Goal: Task Accomplishment & Management: Manage account settings

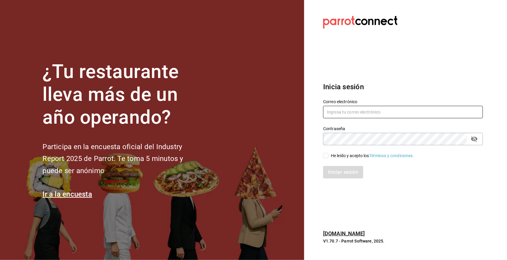
type input "[EMAIL_ADDRESS][DOMAIN_NAME]"
click at [326, 156] on input "He leído y acepto los Términos y condiciones." at bounding box center [325, 155] width 5 height 5
checkbox input "true"
click at [343, 172] on button "Iniciar sesión" at bounding box center [343, 172] width 40 height 12
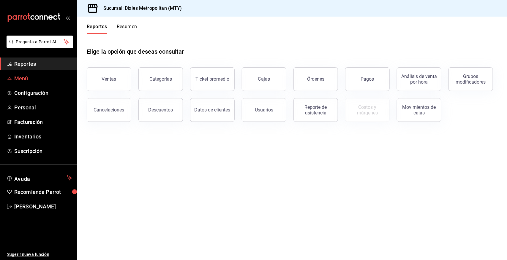
click at [39, 76] on span "Menú" at bounding box center [43, 79] width 58 height 8
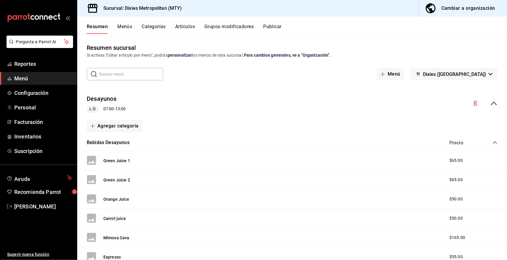
click at [127, 24] on button "Menús" at bounding box center [124, 29] width 15 height 10
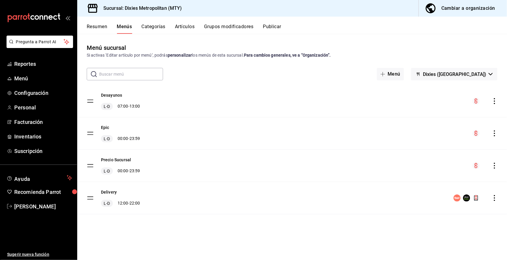
click at [157, 24] on button "Categorías" at bounding box center [154, 29] width 24 height 10
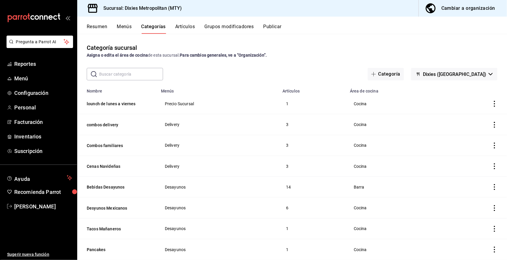
click at [103, 26] on button "Resumen" at bounding box center [97, 29] width 20 height 10
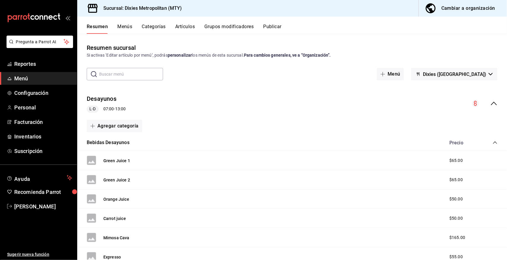
click at [129, 26] on button "Menús" at bounding box center [124, 29] width 15 height 10
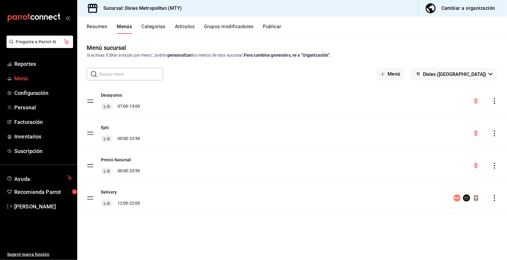
click at [48, 79] on span "Menú" at bounding box center [43, 79] width 58 height 8
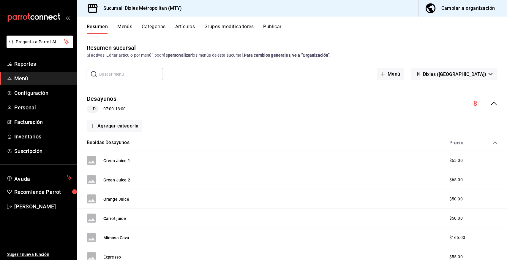
click at [493, 143] on div "Bebidas Desayunos Precio" at bounding box center [292, 143] width 430 height 17
click at [493, 142] on icon "collapse-category-row" at bounding box center [495, 143] width 4 height 2
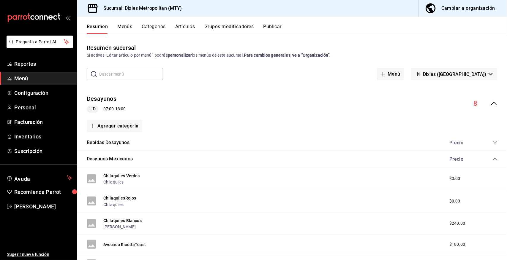
click at [493, 157] on icon "collapse-category-row" at bounding box center [495, 159] width 5 height 5
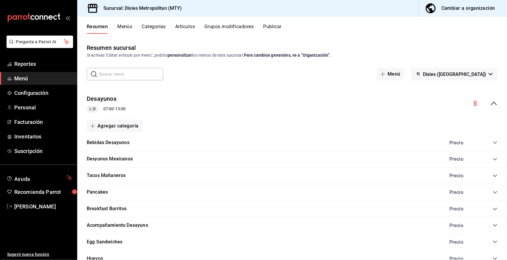
click at [490, 102] on icon "collapse-menu-row" at bounding box center [493, 103] width 7 height 7
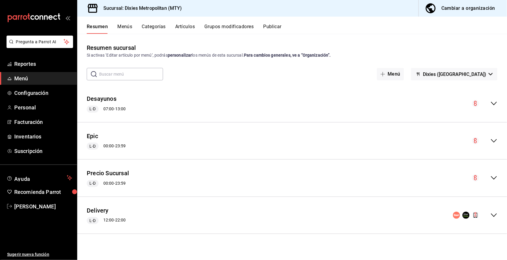
click at [494, 178] on icon "collapse-menu-row" at bounding box center [493, 178] width 7 height 7
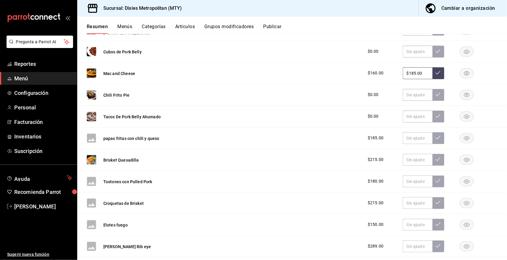
scroll to position [282, 0]
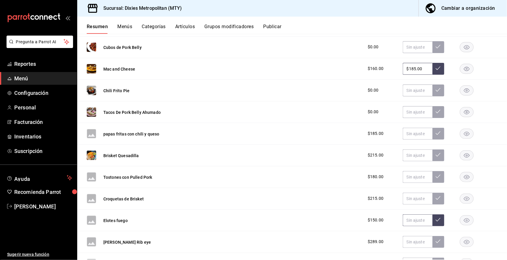
click at [410, 223] on input "text" at bounding box center [418, 221] width 30 height 12
click at [436, 222] on icon at bounding box center [438, 220] width 5 height 5
click at [406, 221] on input "text" at bounding box center [418, 221] width 30 height 12
click at [436, 222] on icon at bounding box center [438, 220] width 5 height 5
click at [273, 24] on button "Publicar" at bounding box center [272, 29] width 18 height 10
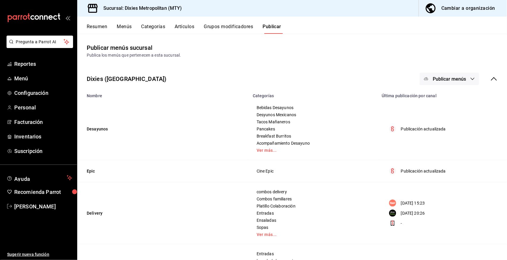
click at [471, 79] on icon "button" at bounding box center [473, 79] width 4 height 2
click at [442, 98] on span "Punto de venta" at bounding box center [452, 98] width 29 height 6
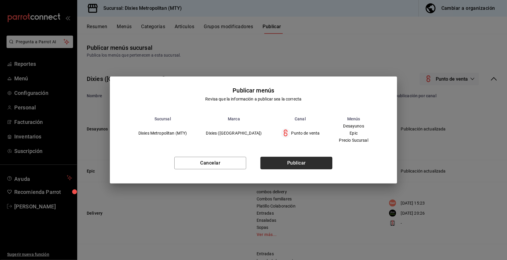
click at [312, 166] on button "Publicar" at bounding box center [296, 163] width 72 height 12
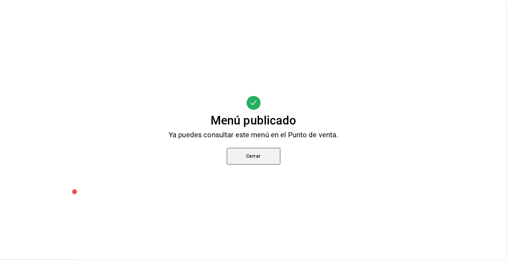
click at [250, 156] on button "Cerrar" at bounding box center [253, 156] width 53 height 17
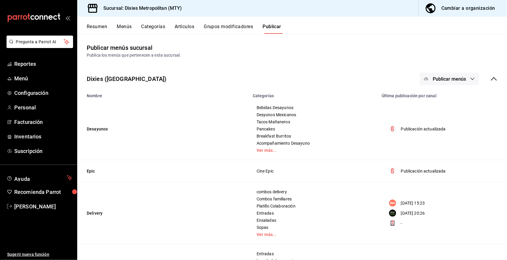
click at [125, 25] on button "Menús" at bounding box center [124, 29] width 15 height 10
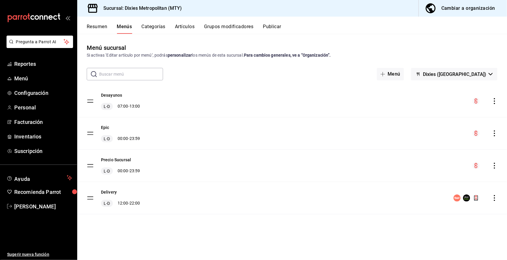
click at [96, 27] on button "Resumen" at bounding box center [97, 29] width 20 height 10
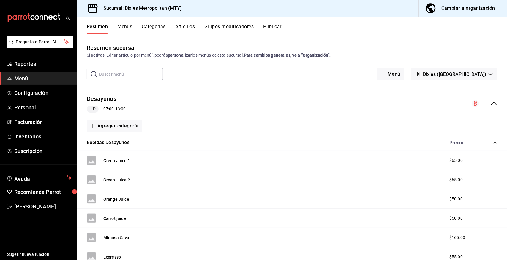
click at [490, 102] on icon "collapse-menu-row" at bounding box center [493, 103] width 7 height 7
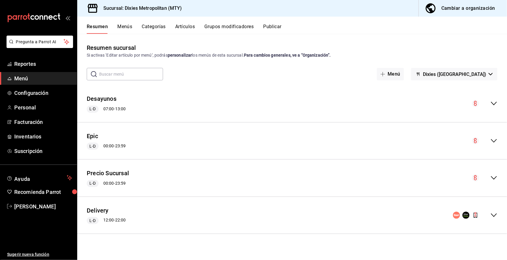
click at [493, 179] on icon "collapse-menu-row" at bounding box center [494, 179] width 6 height 4
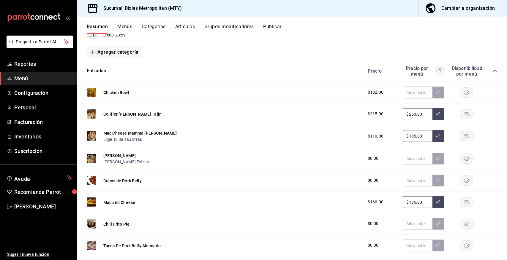
scroll to position [144, 0]
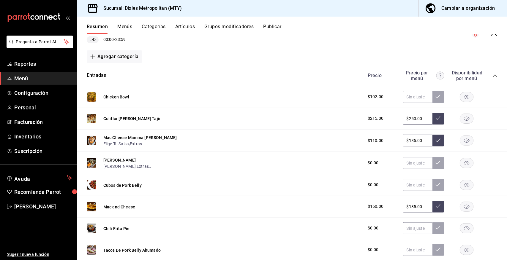
click at [493, 74] on icon "collapse-category-row" at bounding box center [495, 75] width 5 height 5
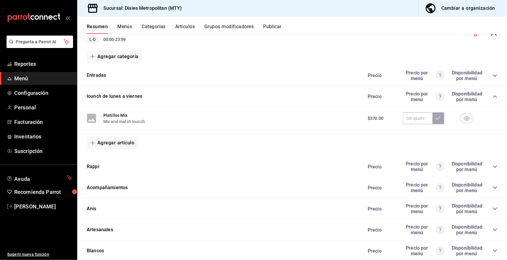
click at [493, 96] on icon "collapse-category-row" at bounding box center [495, 97] width 4 height 2
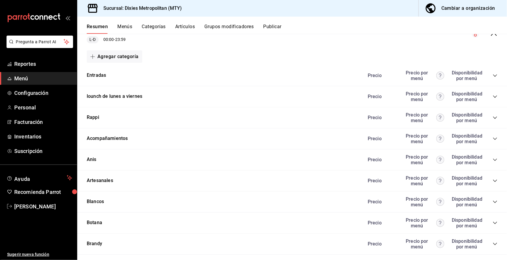
click at [493, 96] on icon "collapse-category-row" at bounding box center [495, 96] width 5 height 5
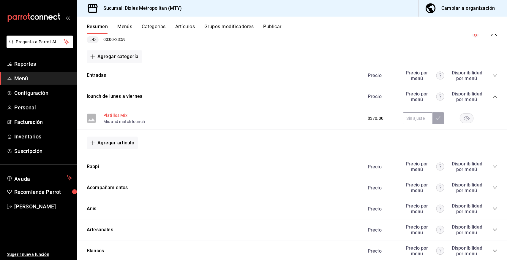
click at [112, 114] on button "Platillos Mix" at bounding box center [115, 116] width 24 height 6
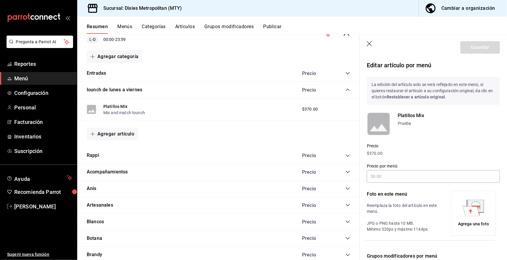
click at [369, 42] on icon "button" at bounding box center [370, 44] width 6 height 6
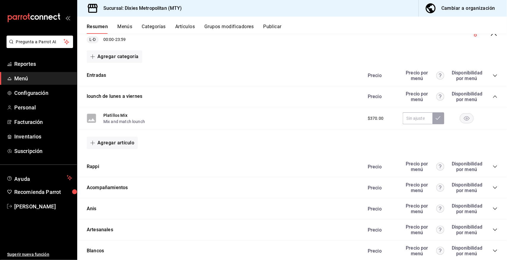
click at [493, 94] on icon "collapse-category-row" at bounding box center [495, 96] width 5 height 5
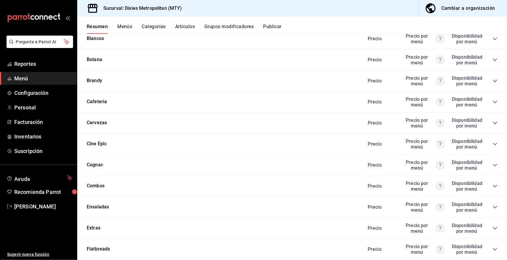
scroll to position [322, 0]
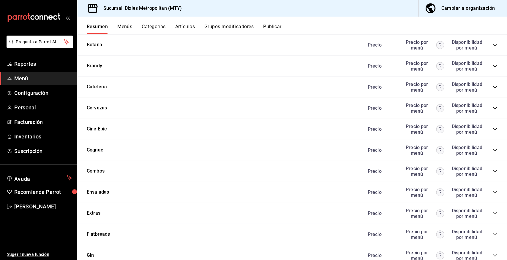
click at [493, 192] on icon "collapse-category-row" at bounding box center [495, 193] width 4 height 2
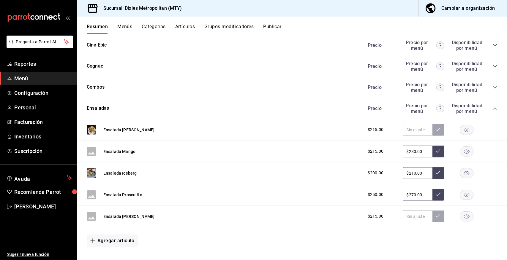
scroll to position [372, 0]
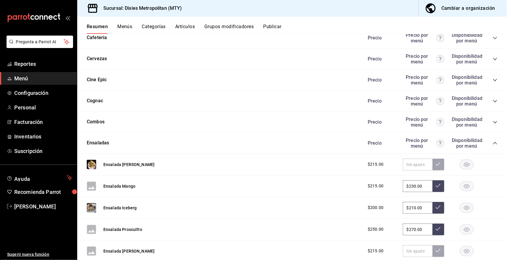
click at [493, 141] on icon "collapse-category-row" at bounding box center [495, 143] width 5 height 5
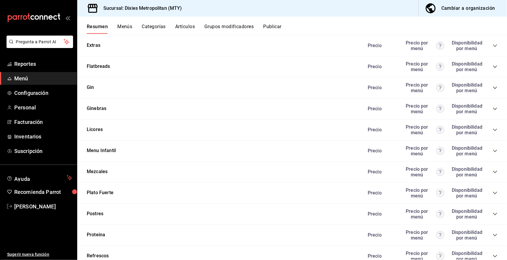
scroll to position [520, 0]
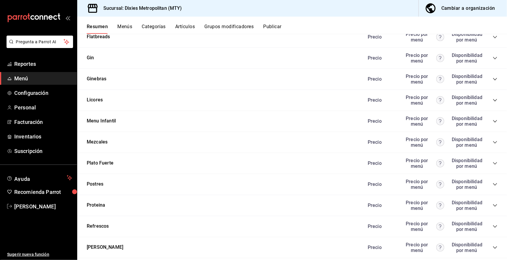
click at [493, 182] on icon "collapse-category-row" at bounding box center [495, 184] width 5 height 5
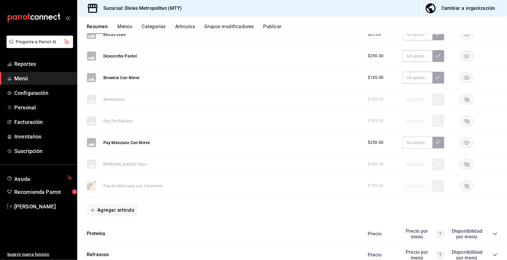
scroll to position [837, 0]
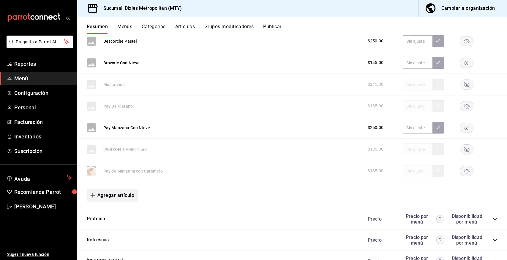
click at [119, 194] on button "Agregar artículo" at bounding box center [112, 195] width 51 height 12
click at [111, 225] on li "Artículo nuevo" at bounding box center [110, 225] width 47 height 15
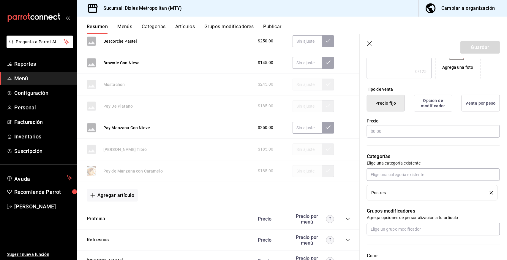
scroll to position [94, 0]
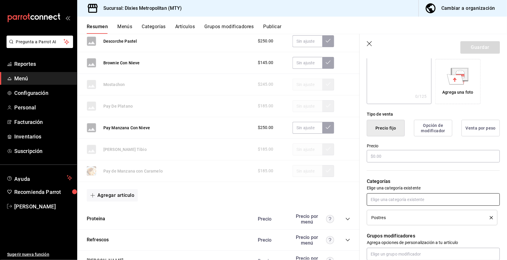
type input "nieve tortuga"
click at [398, 198] on input "text" at bounding box center [433, 200] width 133 height 12
type input "p"
click at [383, 218] on span "Postres" at bounding box center [378, 218] width 15 height 4
click at [431, 128] on button "Opción de modificador" at bounding box center [433, 128] width 38 height 17
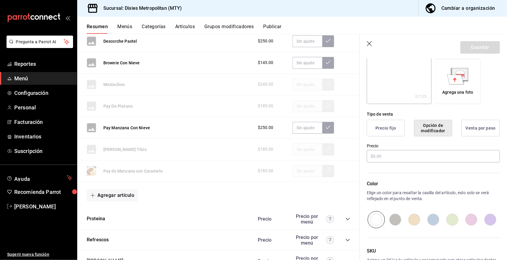
click at [388, 127] on button "Precio fijo" at bounding box center [386, 128] width 38 height 17
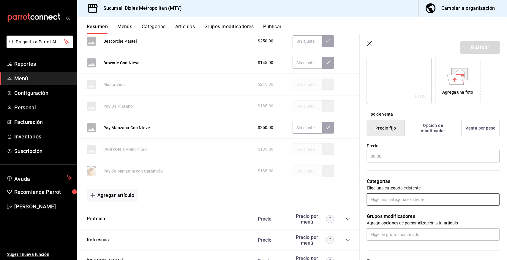
click at [403, 198] on input "text" at bounding box center [433, 200] width 133 height 12
type input "pos"
click at [379, 212] on li "Postres" at bounding box center [430, 213] width 127 height 10
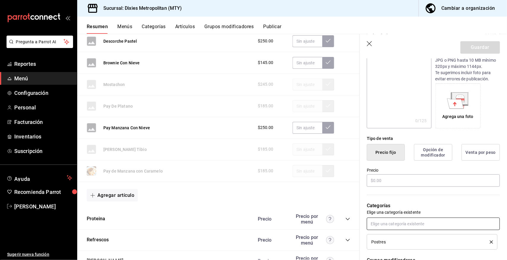
scroll to position [0, 0]
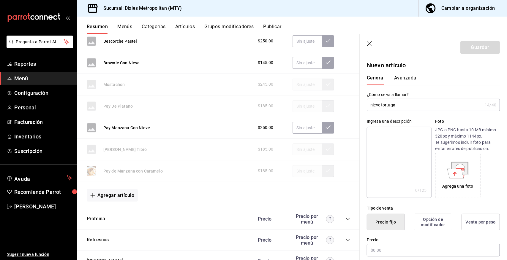
click at [412, 137] on textarea at bounding box center [399, 162] width 64 height 71
type textarea "wjkfh"
type textarea "x"
type textarea "wjkfhkjsheg"
type textarea "x"
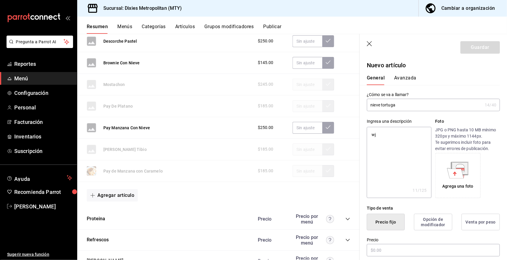
type textarea "w"
type textarea "x"
click at [382, 247] on input "text" at bounding box center [433, 250] width 133 height 12
type input "$0.00"
click at [472, 50] on button "Guardar" at bounding box center [479, 47] width 39 height 12
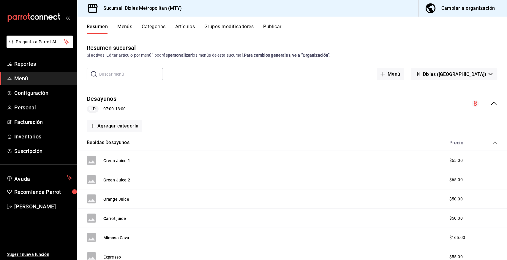
click at [225, 25] on button "Grupos modificadores" at bounding box center [228, 29] width 49 height 10
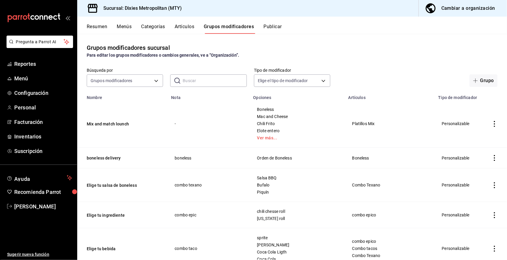
click at [491, 123] on icon "actions" at bounding box center [494, 124] width 6 height 6
click at [468, 137] on span "Editar" at bounding box center [471, 138] width 15 height 6
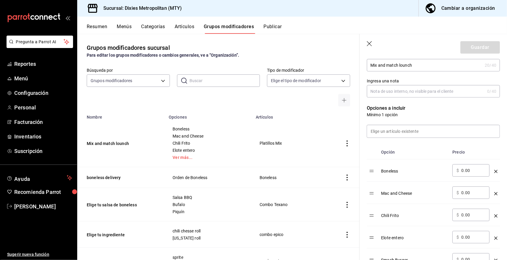
scroll to position [129, 0]
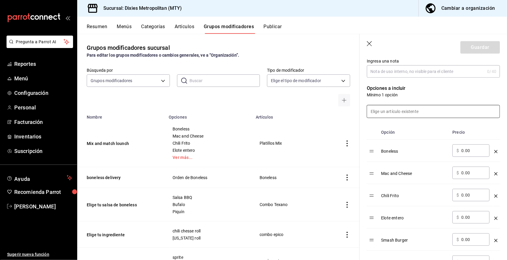
click at [387, 115] on input at bounding box center [433, 111] width 132 height 12
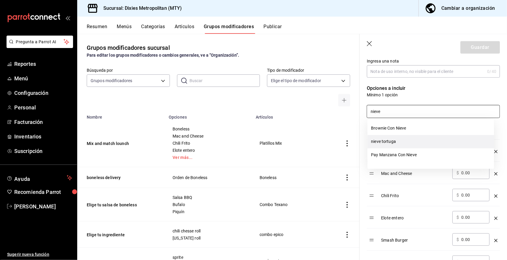
click at [386, 141] on li "nieve tortuga" at bounding box center [431, 141] width 127 height 13
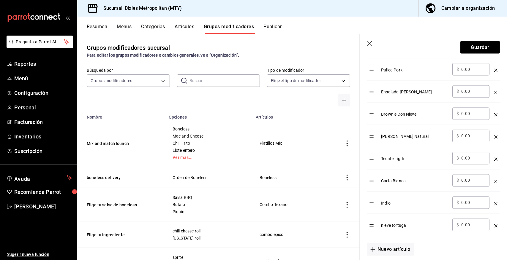
scroll to position [495, 0]
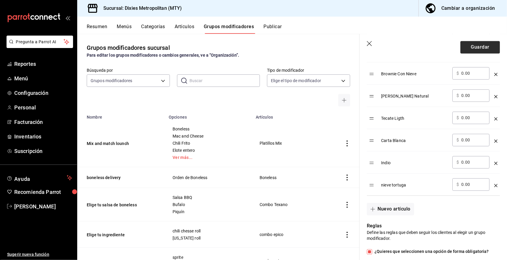
type input "nieve"
click at [472, 46] on button "Guardar" at bounding box center [479, 47] width 39 height 12
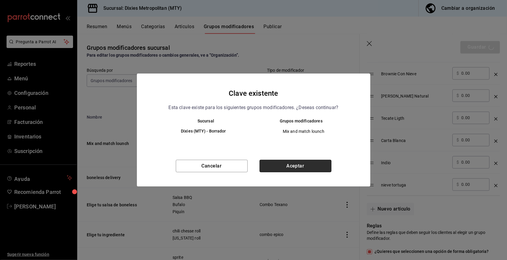
click at [304, 163] on button "Aceptar" at bounding box center [296, 166] width 72 height 12
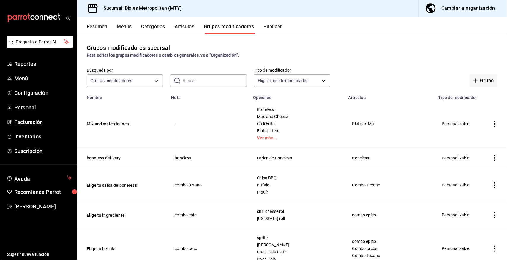
click at [491, 125] on icon "actions" at bounding box center [494, 124] width 6 height 6
click at [472, 137] on span "Editar" at bounding box center [471, 138] width 15 height 6
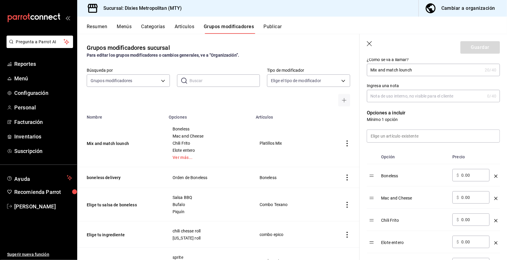
scroll to position [119, 0]
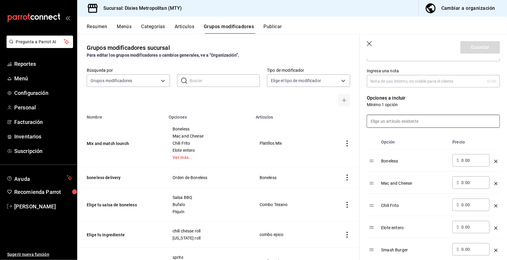
click at [380, 119] on input at bounding box center [433, 121] width 132 height 12
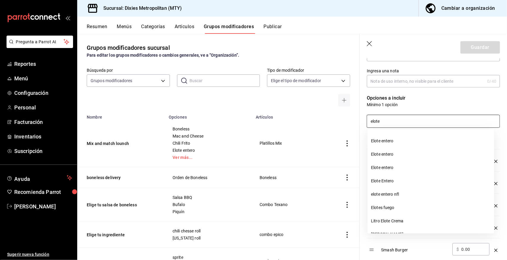
scroll to position [178, 0]
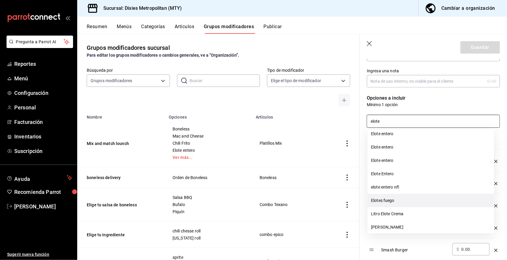
click at [385, 202] on li "Elotes fuego" at bounding box center [431, 200] width 127 height 13
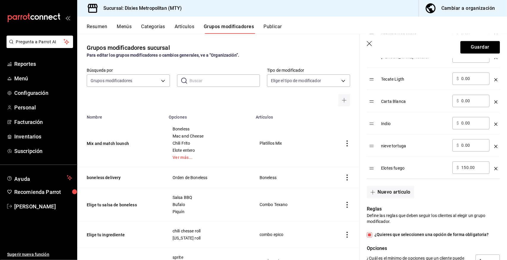
scroll to position [539, 0]
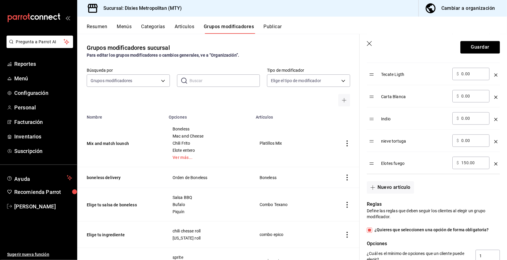
type input "elote"
click at [475, 165] on input "150.00" at bounding box center [473, 163] width 24 height 6
type input "1.00"
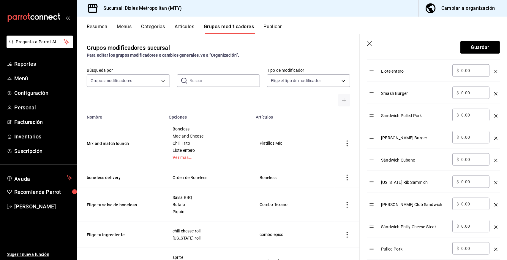
scroll to position [272, 0]
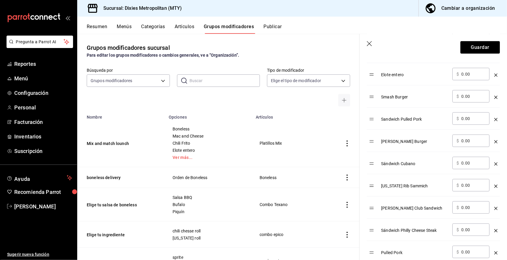
type input "0.00"
click at [494, 75] on icon "optionsTable" at bounding box center [495, 75] width 3 height 3
click at [480, 42] on button "Guardar" at bounding box center [479, 47] width 39 height 12
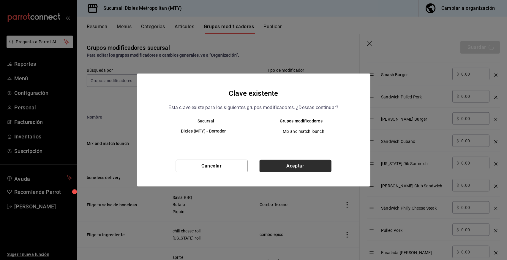
click at [301, 164] on button "Aceptar" at bounding box center [296, 166] width 72 height 12
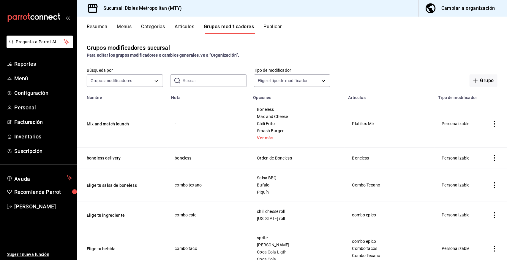
click at [275, 24] on button "Publicar" at bounding box center [272, 29] width 18 height 10
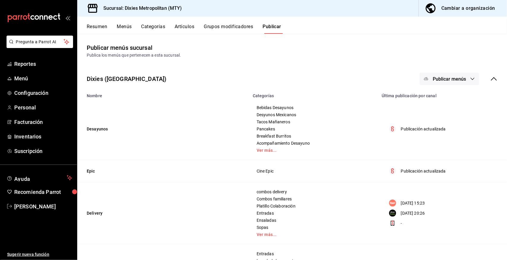
click at [470, 78] on icon "button" at bounding box center [472, 79] width 5 height 5
click at [444, 96] on span "Punto de venta" at bounding box center [452, 98] width 29 height 6
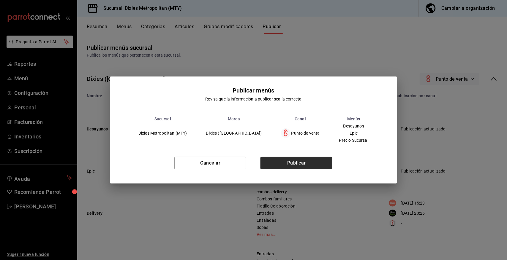
click at [291, 165] on button "Publicar" at bounding box center [296, 163] width 72 height 12
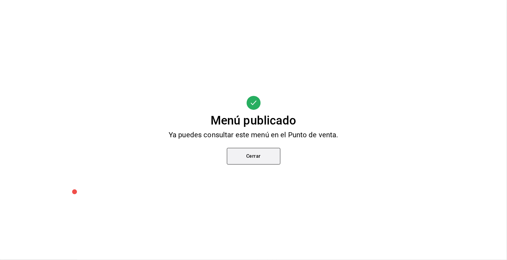
click at [264, 157] on button "Cerrar" at bounding box center [253, 156] width 53 height 17
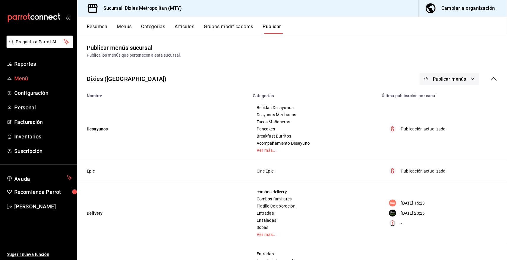
click at [22, 75] on span "Menú" at bounding box center [43, 79] width 58 height 8
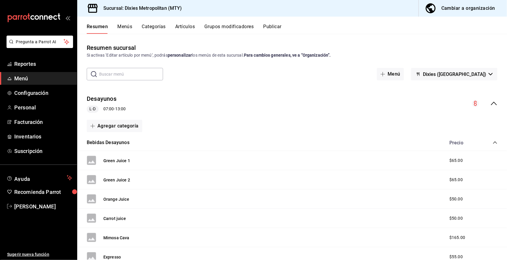
click at [491, 103] on icon "collapse-menu-row" at bounding box center [494, 104] width 6 height 4
